Goal: Task Accomplishment & Management: Manage account settings

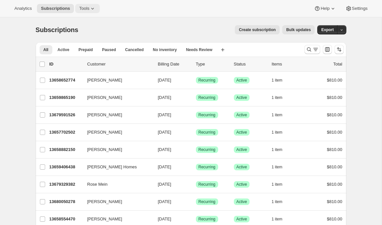
click at [82, 8] on span "Tools" at bounding box center [84, 8] width 10 height 5
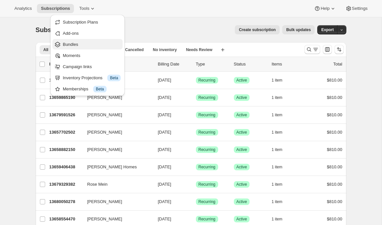
click at [72, 45] on span "Bundles" at bounding box center [70, 44] width 15 height 5
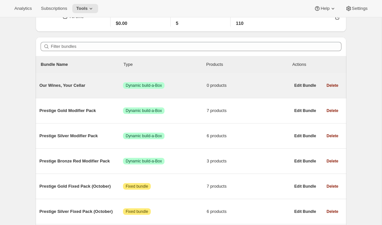
scroll to position [41, 0]
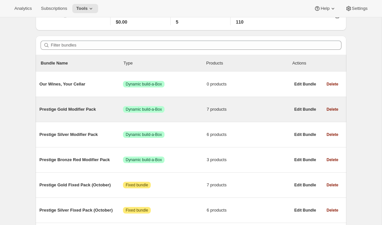
click at [89, 111] on span "Prestige Gold Modifier Pack" at bounding box center [82, 109] width 84 height 7
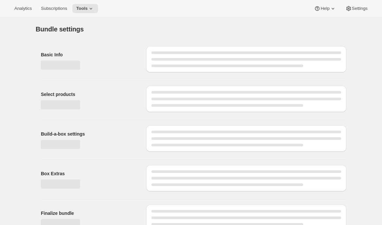
type input "Prestige Gold Modifier Pack"
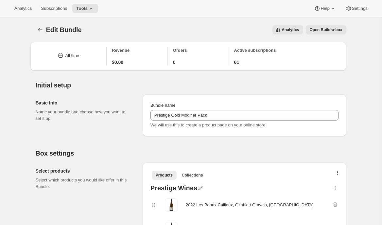
scroll to position [148, 0]
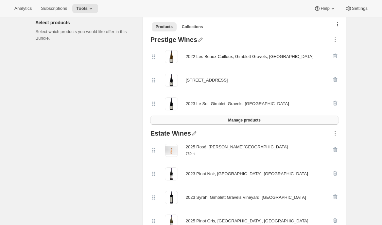
click at [207, 120] on button "Manage products" at bounding box center [245, 120] width 188 height 9
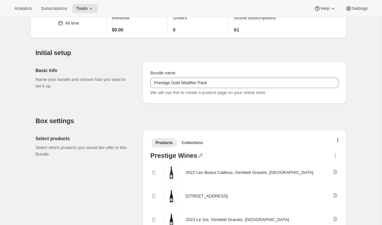
scroll to position [0, 0]
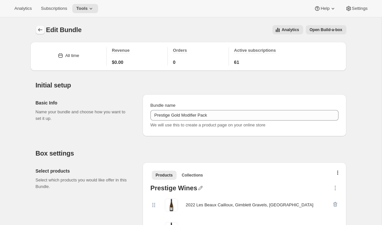
click at [40, 30] on icon "Bundles" at bounding box center [40, 30] width 7 height 7
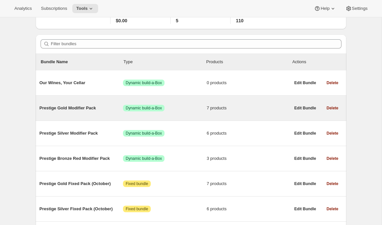
scroll to position [42, 0]
click at [91, 114] on div "Prestige Gold Modifier Pack Success Dynamic build-a-Box 7 products" at bounding box center [165, 107] width 251 height 17
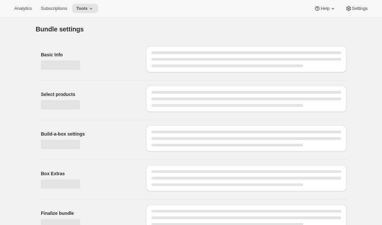
type input "Prestige Gold Modifier Pack"
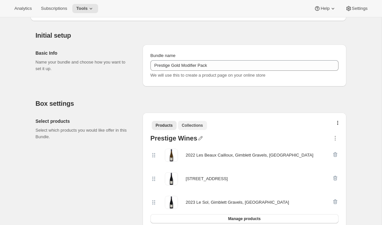
scroll to position [141, 0]
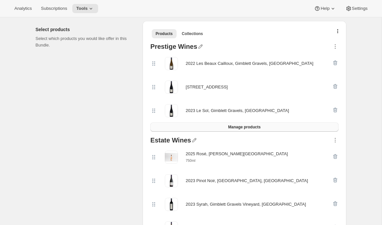
click at [202, 127] on button "Manage products" at bounding box center [245, 126] width 188 height 9
click at [98, 123] on div "Select products Select which products you would like offer in this Bundle." at bounding box center [87, 146] width 102 height 250
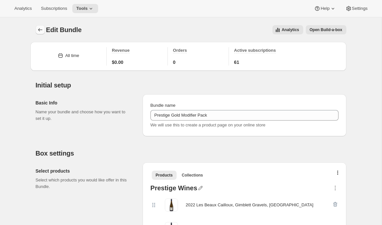
click at [41, 31] on icon "Bundles" at bounding box center [40, 30] width 7 height 7
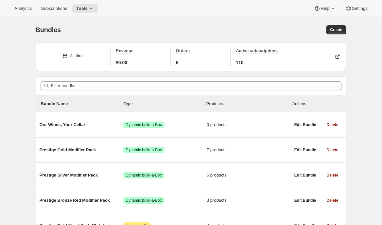
scroll to position [97, 0]
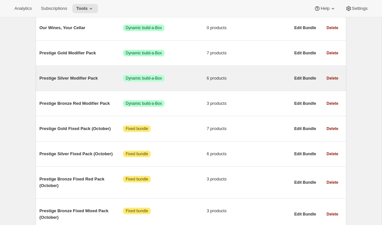
click at [81, 75] on div "Prestige Silver Modifier Pack Success Dynamic build-a-Box 6 products" at bounding box center [165, 78] width 251 height 17
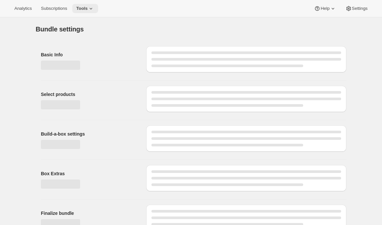
type input "Prestige Silver Modifier Pack"
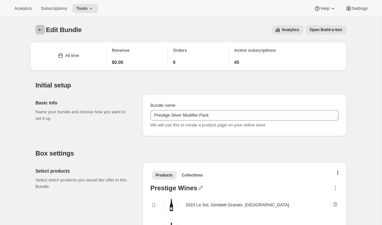
click at [39, 31] on icon "Bundles" at bounding box center [40, 29] width 4 height 3
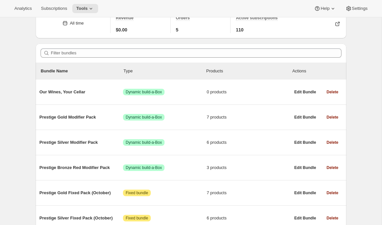
scroll to position [107, 0]
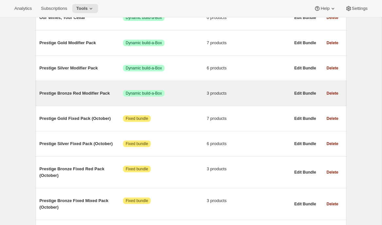
click at [98, 99] on div "Prestige Bronze Red Modifier Pack Success Dynamic build-a-Box 3 products" at bounding box center [165, 93] width 251 height 17
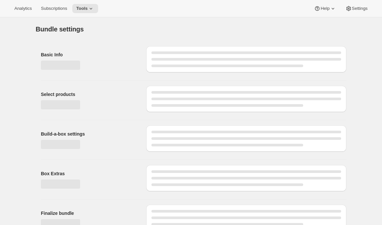
type input "Prestige Bronze Red Modifier Pack"
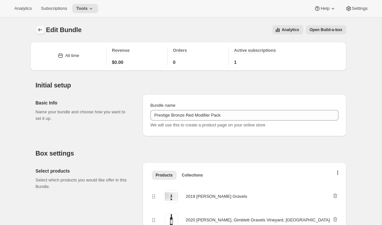
click at [42, 32] on icon "Bundles" at bounding box center [40, 30] width 7 height 7
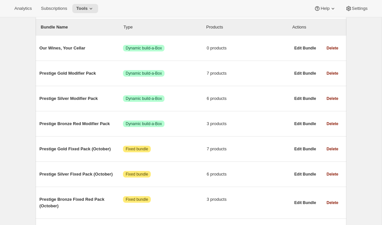
scroll to position [107, 0]
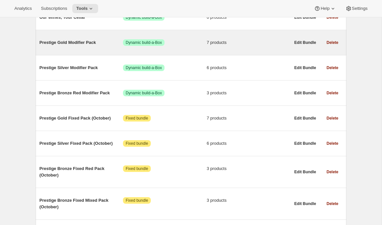
click at [70, 45] on span "Prestige Gold Modifier Pack" at bounding box center [82, 42] width 84 height 7
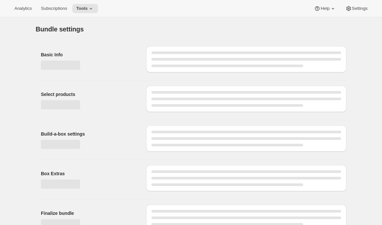
type input "Prestige Gold Modifier Pack"
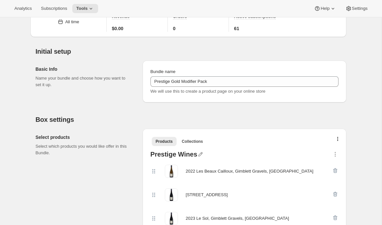
scroll to position [82, 0]
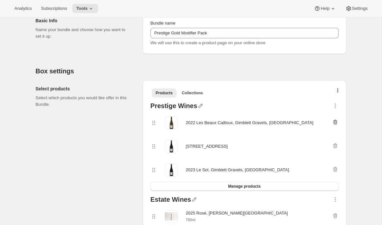
click at [334, 122] on icon "button" at bounding box center [335, 122] width 4 height 5
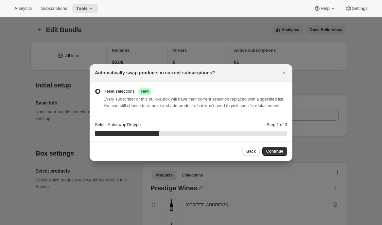
scroll to position [0, 0]
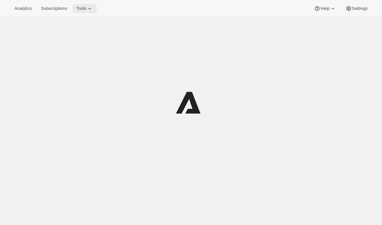
click at [85, 11] on button "Tools" at bounding box center [84, 8] width 25 height 9
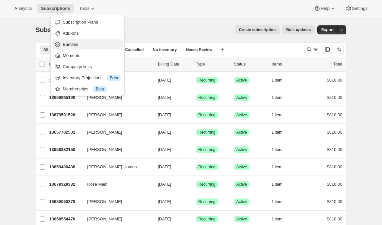
click at [74, 46] on span "Bundles" at bounding box center [70, 44] width 15 height 5
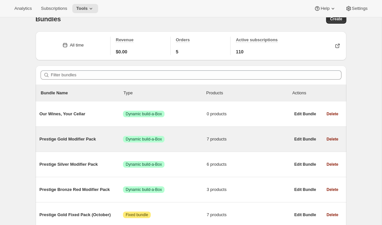
scroll to position [12, 0]
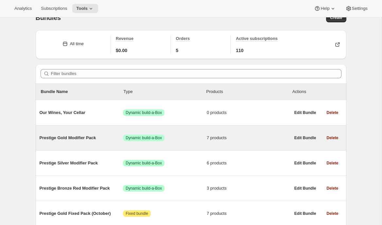
click at [80, 142] on div "Prestige Gold Modifier Pack Success Dynamic build-a-Box 7 products" at bounding box center [165, 137] width 251 height 17
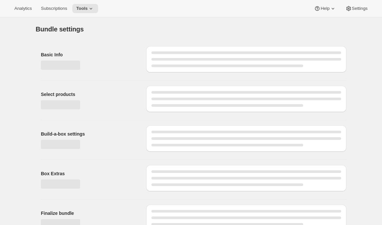
type input "Prestige Gold Modifier Pack"
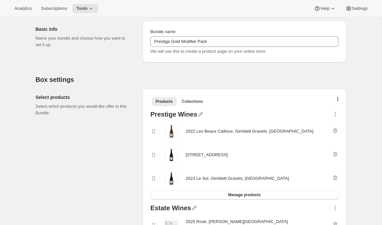
scroll to position [148, 0]
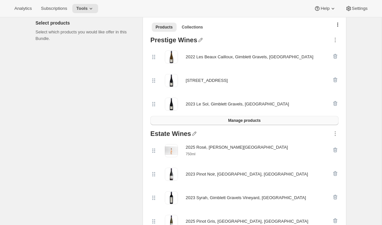
click at [243, 120] on span "Manage products" at bounding box center [244, 120] width 32 height 5
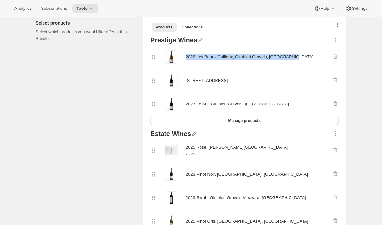
drag, startPoint x: 301, startPoint y: 54, endPoint x: 184, endPoint y: 59, distance: 117.0
click at [184, 59] on div "2022 Les Beaux Cailloux, Gimblett Gravels, Hawke's Bay" at bounding box center [242, 56] width 182 height 13
copy div "2022 Les Beaux Cailloux, Gimblett Gravels, Hawke's Bay"
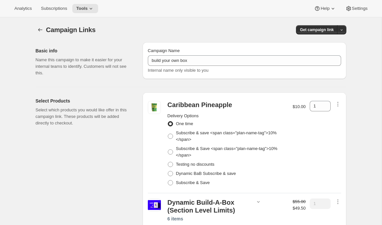
select select "gid://shopify/SellingPlan/3872391397"
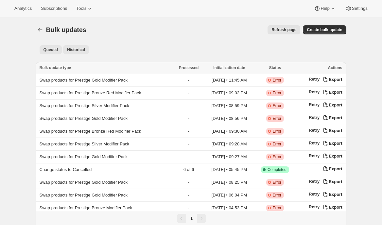
click at [54, 46] on button "Queued" at bounding box center [51, 49] width 23 height 9
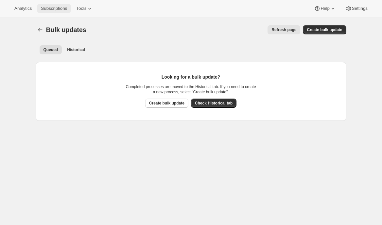
click at [56, 8] on span "Subscriptions" at bounding box center [54, 8] width 26 height 5
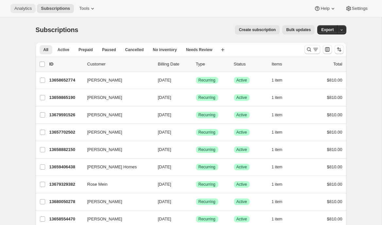
click at [21, 10] on span "Analytics" at bounding box center [22, 8] width 17 height 5
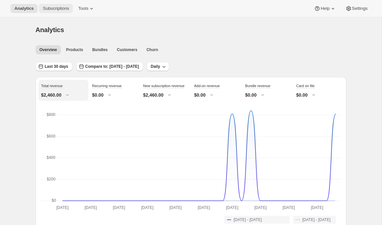
click at [62, 7] on span "Subscriptions" at bounding box center [56, 8] width 26 height 5
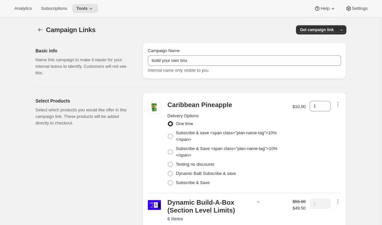
select select "gid://shopify/SellingPlan/3872391397"
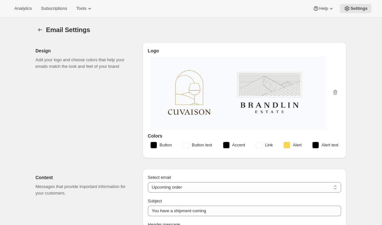
select select "subscriptionMessage"
select select "5"
select select "15"
